Goal: Task Accomplishment & Management: Use online tool/utility

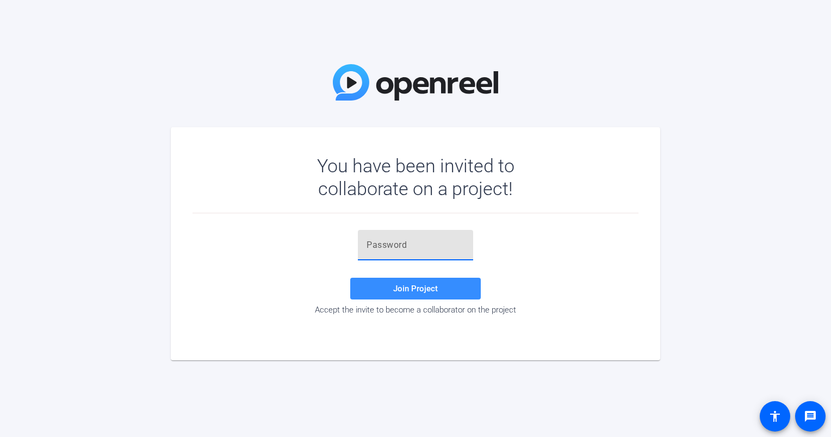
click at [397, 244] on input "text" at bounding box center [415, 245] width 98 height 13
paste input ",A_I2A"
type input ",A_I2A"
click at [121, 109] on div "You have been invited to collaborate on a project! ,A_I2A Join Project Accept t…" at bounding box center [415, 218] width 831 height 437
drag, startPoint x: 559, startPoint y: 395, endPoint x: 421, endPoint y: 433, distance: 143.1
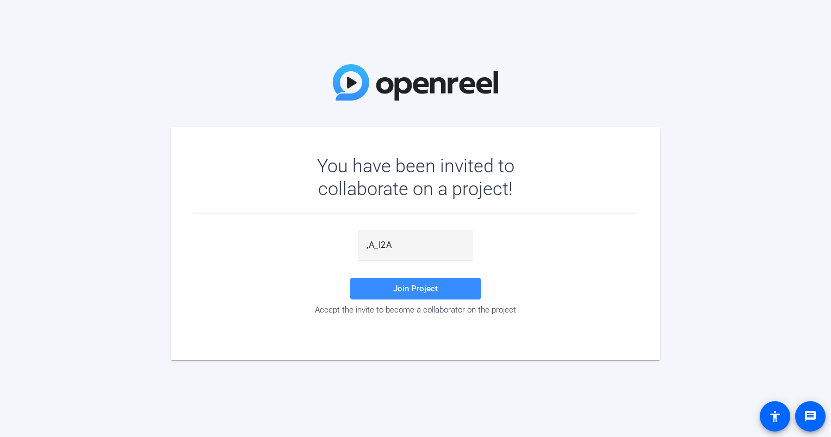
click at [559, 395] on div "You have been invited to collaborate on a project! ,A_I2A Join Project Accept t…" at bounding box center [415, 218] width 831 height 437
drag, startPoint x: 665, startPoint y: 244, endPoint x: 589, endPoint y: 265, distance: 79.1
click at [665, 244] on div "You have been invited to collaborate on a project! ,A_I2A Join Project Accept t…" at bounding box center [415, 218] width 831 height 437
click at [433, 291] on span "Join Project" at bounding box center [415, 289] width 45 height 10
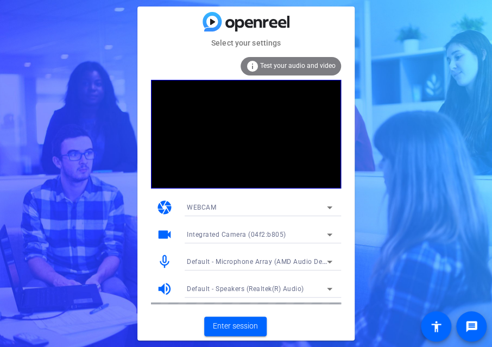
click at [0, 134] on html "Accessibility Screen-Reader Guide, Feedback, and Issue Reporting | New window S…" at bounding box center [246, 173] width 492 height 347
click at [228, 330] on span "Enter session" at bounding box center [235, 326] width 45 height 11
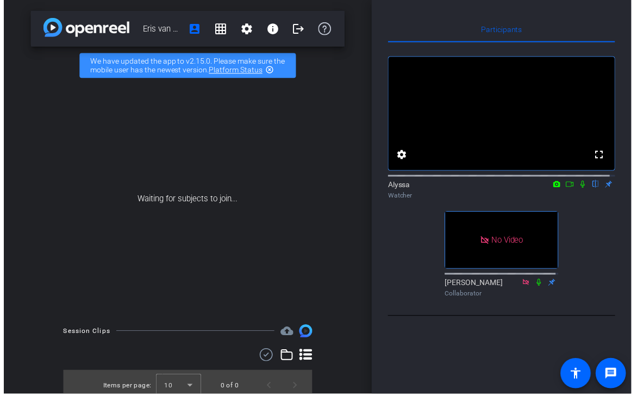
scroll to position [2, 0]
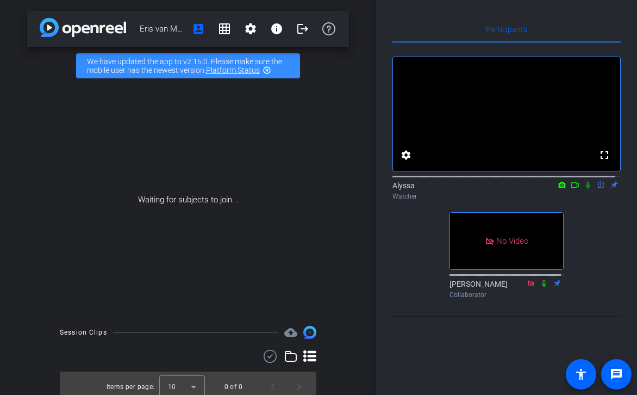
click at [267, 70] on mat-icon "highlight_off" at bounding box center [267, 70] width 9 height 9
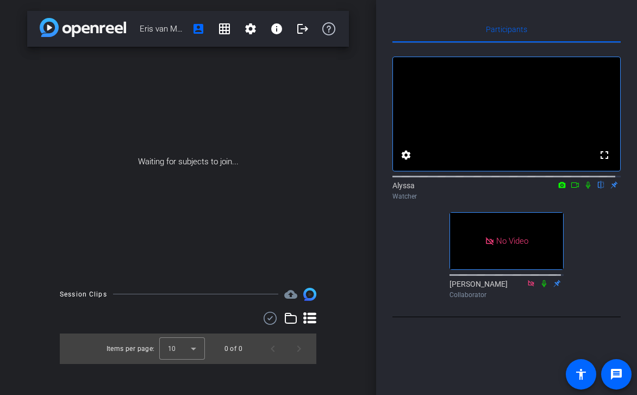
click at [398, 252] on div "fullscreen settings Alyssa flip Watcher No Video [PERSON_NAME] Collaborator" at bounding box center [506, 173] width 228 height 260
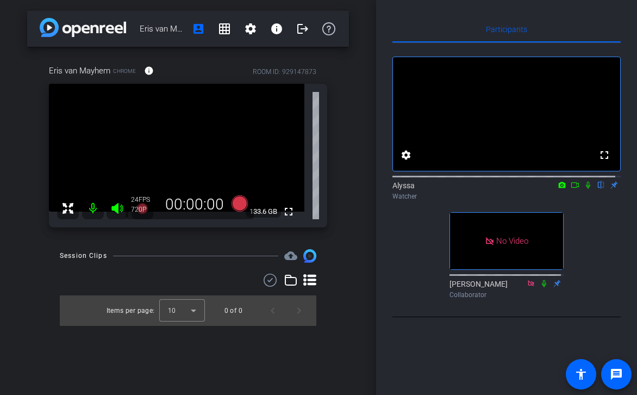
scroll to position [0, 0]
click at [427, 240] on div "fullscreen settings Alyssa flip Watcher No Video [PERSON_NAME] Collaborator" at bounding box center [506, 173] width 228 height 260
click at [586, 279] on div "fullscreen settings Alyssa flip Watcher No Video [PERSON_NAME] Collaborator" at bounding box center [506, 173] width 228 height 260
click at [600, 270] on div "fullscreen settings Alyssa flip Watcher No Video [PERSON_NAME] Collaborator" at bounding box center [506, 173] width 228 height 260
click at [418, 261] on div "fullscreen settings Alyssa flip Watcher No Video [PERSON_NAME] Collaborator" at bounding box center [506, 173] width 228 height 260
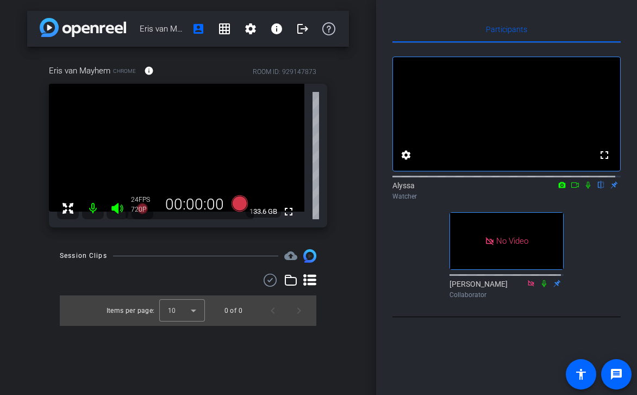
click at [590, 282] on div "fullscreen settings Alyssa flip Watcher No Video [PERSON_NAME] Collaborator" at bounding box center [506, 173] width 228 height 260
drag, startPoint x: 582, startPoint y: 277, endPoint x: 401, endPoint y: 267, distance: 180.7
click at [401, 267] on div "fullscreen settings Alyssa flip Watcher No Video [PERSON_NAME] Collaborator" at bounding box center [506, 173] width 228 height 260
click at [595, 276] on div "fullscreen settings Alyssa flip Watcher No Video [PERSON_NAME] Collaborator" at bounding box center [506, 173] width 228 height 260
click at [588, 273] on div "fullscreen settings Alyssa flip Watcher No Video [PERSON_NAME] Collaborator" at bounding box center [506, 173] width 228 height 260
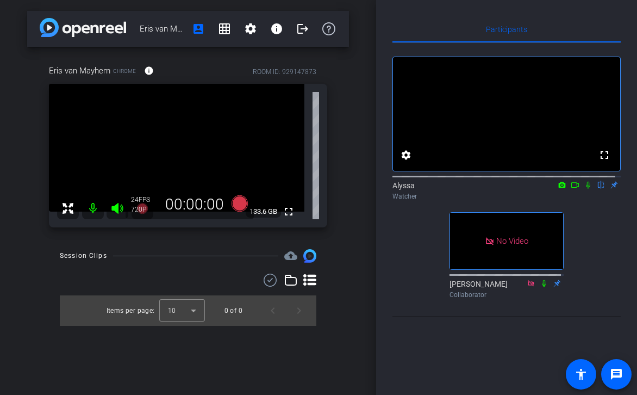
click at [591, 272] on div "fullscreen settings Alyssa flip Watcher No Video [PERSON_NAME] Collaborator" at bounding box center [506, 173] width 228 height 260
click at [594, 283] on div "fullscreen settings Alyssa flip Watcher No Video [PERSON_NAME] Collaborator" at bounding box center [506, 173] width 228 height 260
click at [589, 277] on div "fullscreen settings Alyssa flip Watcher No Video [PERSON_NAME] Collaborator" at bounding box center [506, 173] width 228 height 260
click at [592, 284] on div "fullscreen settings Alyssa flip Watcher No Video [PERSON_NAME] Collaborator" at bounding box center [506, 173] width 228 height 260
click at [585, 273] on div "fullscreen settings Alyssa flip Watcher No Video [PERSON_NAME] Collaborator" at bounding box center [506, 173] width 228 height 260
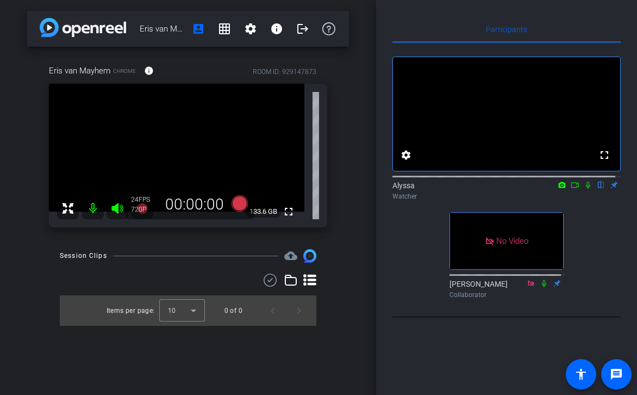
click at [589, 258] on div "fullscreen settings Alyssa flip Watcher No Video [PERSON_NAME] Collaborator" at bounding box center [506, 173] width 228 height 260
click at [598, 264] on div "fullscreen settings Alyssa flip Watcher No Video [PERSON_NAME] Collaborator" at bounding box center [506, 173] width 228 height 260
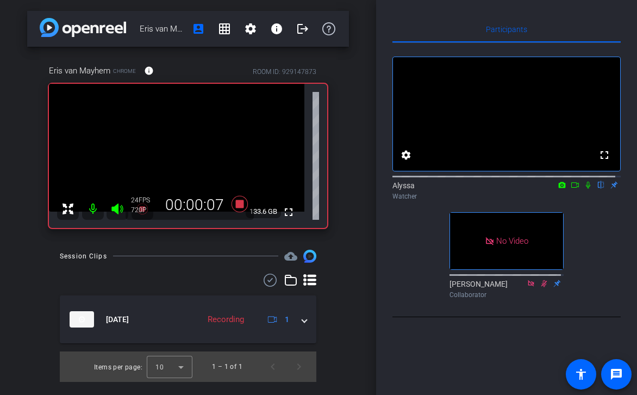
click at [424, 259] on div "fullscreen settings Alyssa flip Watcher No Video [PERSON_NAME] Collaborator" at bounding box center [506, 173] width 228 height 260
click at [423, 255] on div "fullscreen settings Alyssa flip Watcher No Video [PERSON_NAME] Collaborator" at bounding box center [506, 173] width 228 height 260
click at [423, 246] on div "fullscreen settings Alyssa flip Watcher No Video [PERSON_NAME] Collaborator" at bounding box center [506, 173] width 228 height 260
click at [427, 265] on div "fullscreen settings Alyssa flip Watcher No Video [PERSON_NAME] Collaborator" at bounding box center [506, 173] width 228 height 260
drag, startPoint x: 425, startPoint y: 249, endPoint x: 403, endPoint y: 268, distance: 28.5
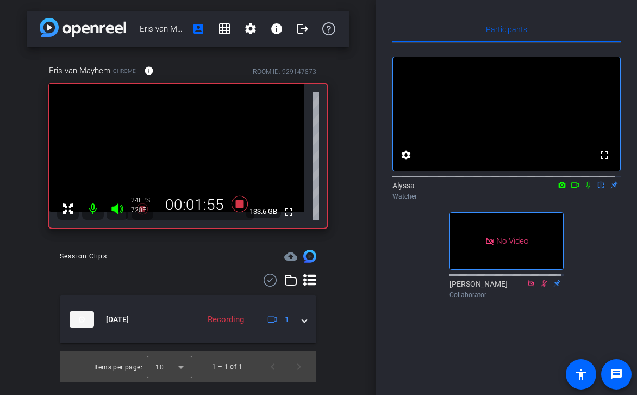
click at [403, 268] on div "fullscreen settings Alyssa flip Watcher No Video [PERSON_NAME] Collaborator" at bounding box center [506, 173] width 228 height 260
click at [427, 261] on div "fullscreen settings Alyssa flip Watcher No Video [PERSON_NAME] Collaborator" at bounding box center [506, 173] width 228 height 260
click at [428, 256] on div "fullscreen settings Alyssa flip Watcher No Video [PERSON_NAME] Collaborator" at bounding box center [506, 173] width 228 height 260
click at [404, 273] on div "fullscreen settings Alyssa flip Watcher No Video [PERSON_NAME] Collaborator" at bounding box center [506, 173] width 228 height 260
click at [432, 262] on div "fullscreen settings Alyssa flip Watcher No Video [PERSON_NAME] Collaborator" at bounding box center [506, 173] width 228 height 260
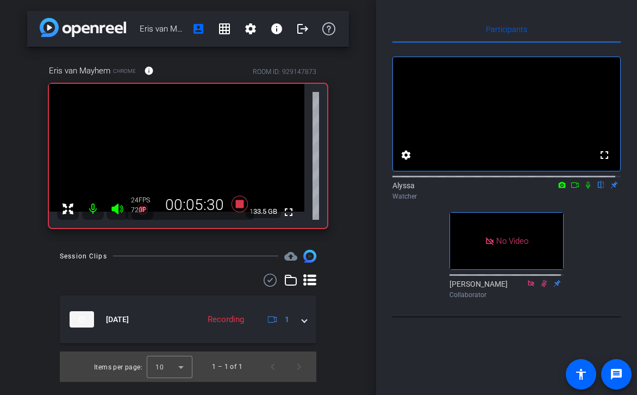
click at [425, 272] on div "fullscreen settings Alyssa flip Watcher No Video [PERSON_NAME] Collaborator" at bounding box center [506, 173] width 228 height 260
drag, startPoint x: 424, startPoint y: 271, endPoint x: 372, endPoint y: 268, distance: 52.3
click at [424, 271] on div "fullscreen settings Alyssa flip Watcher No Video [PERSON_NAME] Collaborator" at bounding box center [506, 173] width 228 height 260
click at [426, 264] on div "fullscreen settings Alyssa flip Watcher No Video [PERSON_NAME] Collaborator" at bounding box center [506, 173] width 228 height 260
click at [422, 269] on div "fullscreen settings Alyssa flip Watcher No Video [PERSON_NAME] Collaborator" at bounding box center [506, 173] width 228 height 260
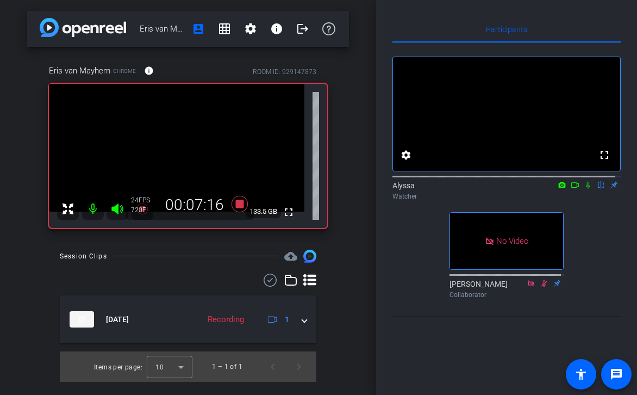
click at [435, 259] on div "fullscreen settings Alyssa flip Watcher No Video [PERSON_NAME] Collaborator" at bounding box center [506, 173] width 228 height 260
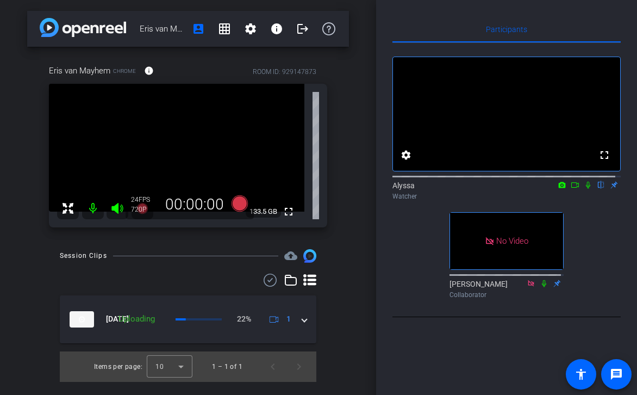
click at [425, 269] on div "fullscreen settings Alyssa flip Watcher No Video [PERSON_NAME] Collaborator" at bounding box center [506, 173] width 228 height 260
click at [427, 247] on div "fullscreen settings Alyssa flip Watcher No Video [PERSON_NAME] Collaborator" at bounding box center [506, 173] width 228 height 260
click at [428, 253] on div "fullscreen settings Alyssa flip Watcher No Video [PERSON_NAME] Collaborator" at bounding box center [506, 173] width 228 height 260
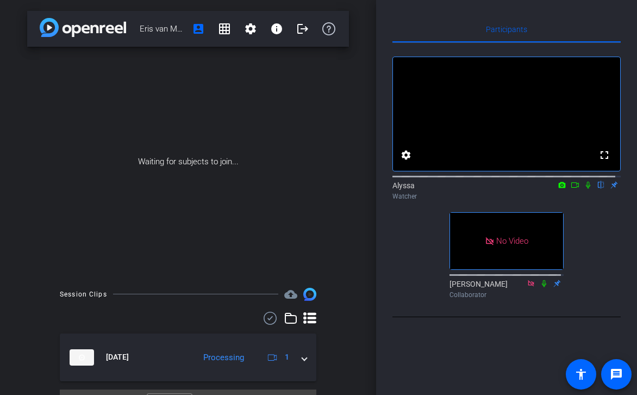
click at [585, 294] on div "fullscreen settings Alyssa flip Watcher No Video [PERSON_NAME] Collaborator" at bounding box center [506, 173] width 228 height 260
click at [425, 272] on div "fullscreen settings Alyssa flip Watcher No Video [PERSON_NAME] Collaborator" at bounding box center [506, 173] width 228 height 260
click at [424, 268] on div "fullscreen settings Alyssa flip Watcher No Video [PERSON_NAME] Collaborator" at bounding box center [506, 173] width 228 height 260
